Goal: Ask a question

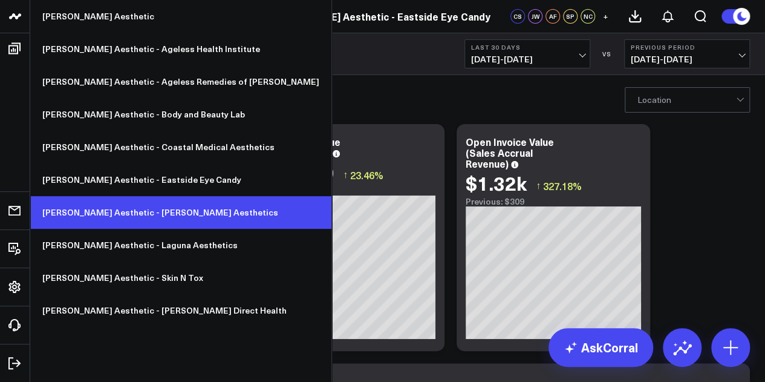
click at [156, 205] on link "[PERSON_NAME] Aesthetic - [PERSON_NAME] Aesthetics" at bounding box center [180, 212] width 301 height 33
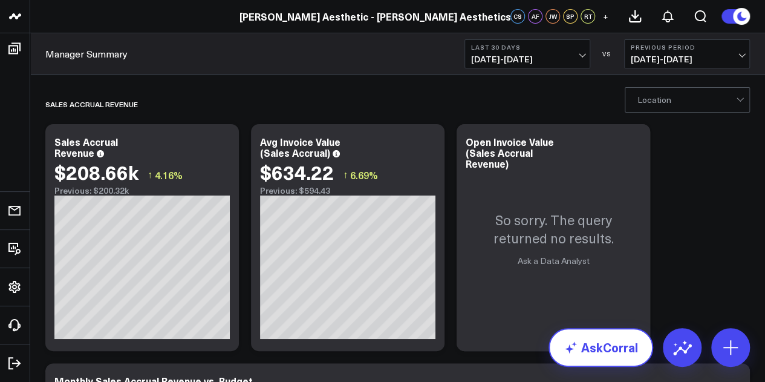
click at [612, 352] on link "AskCorral" at bounding box center [600, 347] width 105 height 39
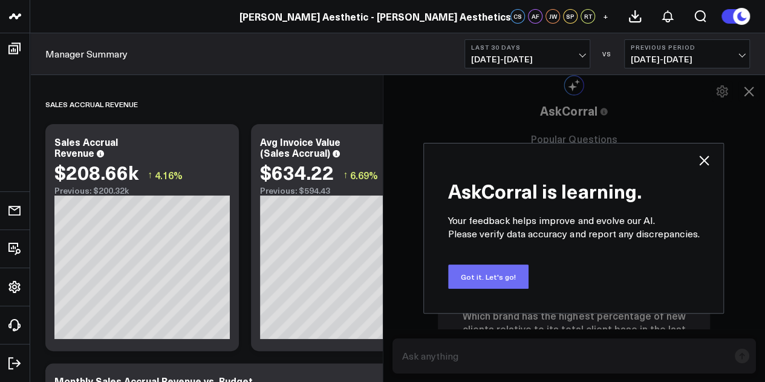
click at [503, 276] on button "Got it. Let's go!" at bounding box center [488, 276] width 80 height 24
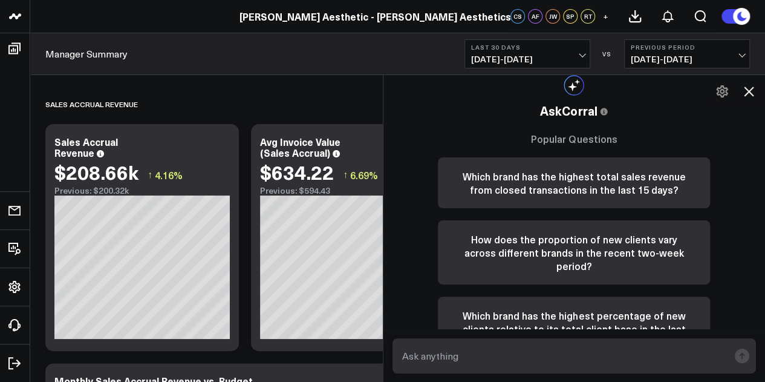
click at [476, 351] on textarea at bounding box center [564, 356] width 330 height 22
type textarea "[PERSON_NAME] 2025 sales accrual"
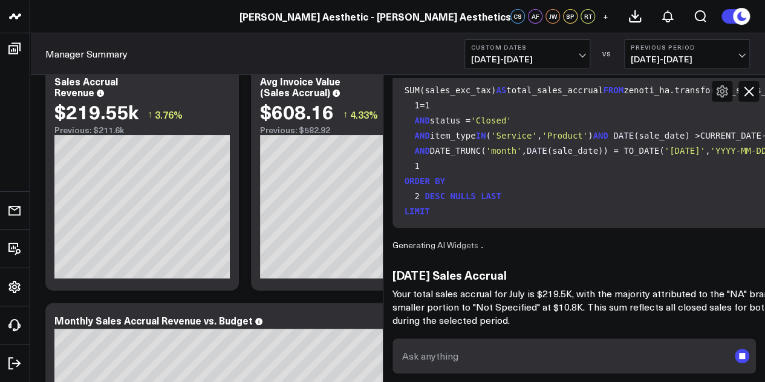
scroll to position [121, 0]
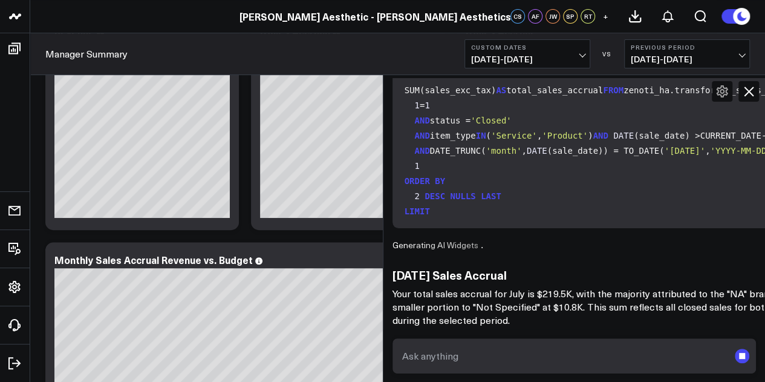
click at [753, 92] on icon at bounding box center [748, 91] width 15 height 15
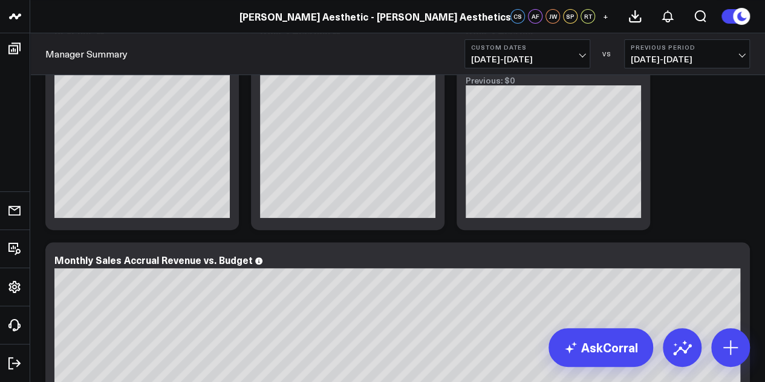
scroll to position [1056, 0]
